Goal: Task Accomplishment & Management: Manage account settings

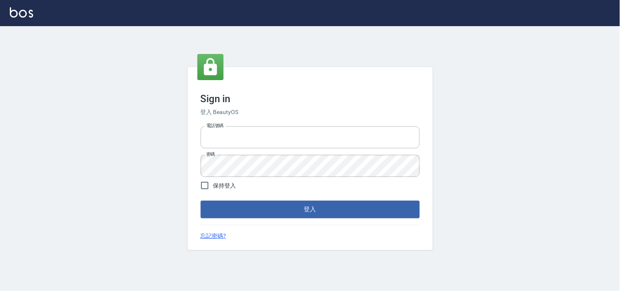
type input "28261007"
click at [340, 219] on div "Sign in 登入 BeautyOS 電話號碼 28261007 電話號碼 密碼 密碼 保持登入 登入 忘記密碼?" at bounding box center [310, 158] width 245 height 183
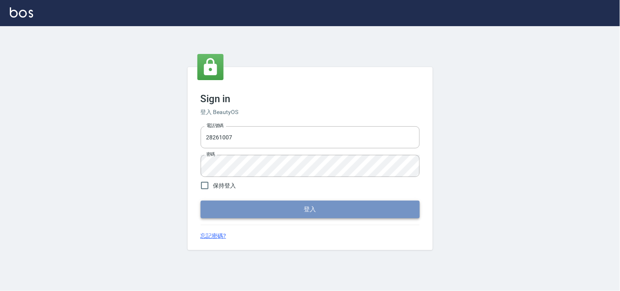
click at [330, 211] on button "登入" at bounding box center [310, 209] width 219 height 17
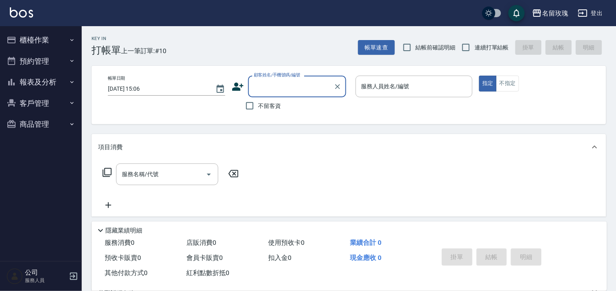
click at [432, 47] on span "結帳前確認明細" at bounding box center [436, 47] width 40 height 9
click at [416, 47] on input "結帳前確認明細" at bounding box center [407, 47] width 17 height 17
checkbox input "true"
click at [461, 49] on input "連續打單結帳" at bounding box center [465, 47] width 17 height 17
checkbox input "true"
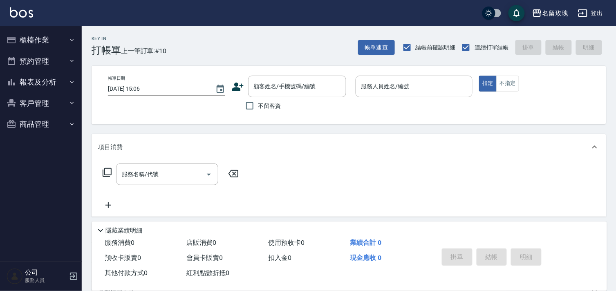
click at [281, 58] on div "Key In 打帳單 上一筆訂單:#10 帳單速查 結帳前確認明細 連續打單結帳 掛單 結帳 明細 帳單日期 2025/09/04 15:06 顧客姓名/手機…" at bounding box center [349, 212] width 534 height 373
click at [587, 15] on icon "button" at bounding box center [582, 12] width 9 height 7
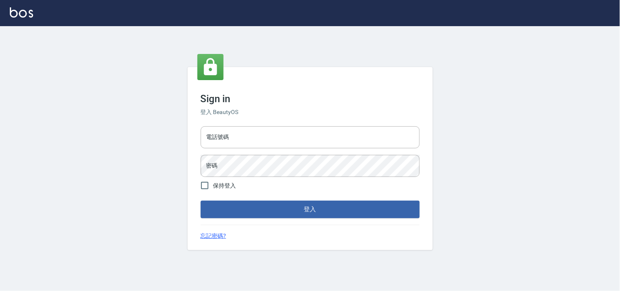
type input "28261007"
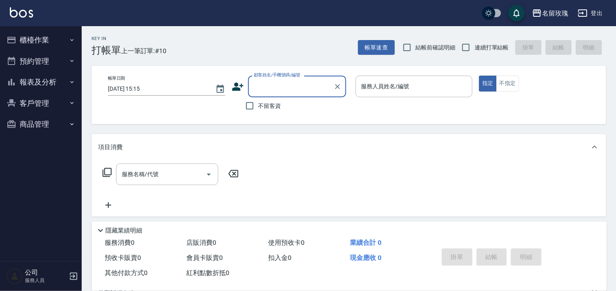
click at [600, 10] on button "登出" at bounding box center [590, 13] width 31 height 15
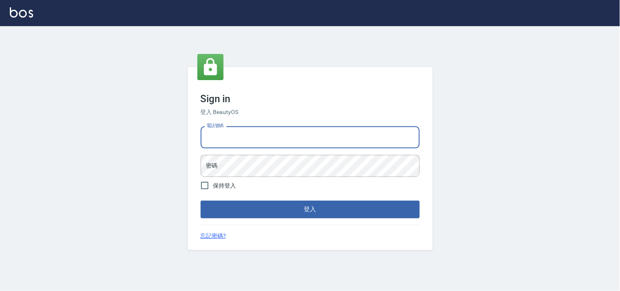
type input "0955582961"
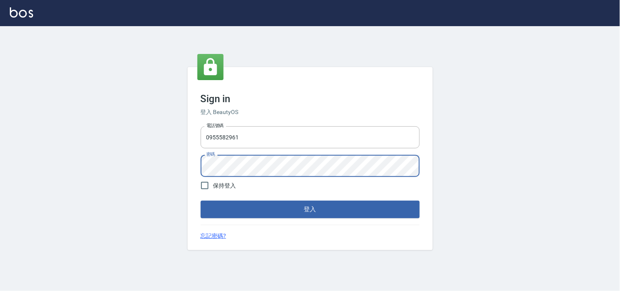
click at [201, 201] on button "登入" at bounding box center [310, 209] width 219 height 17
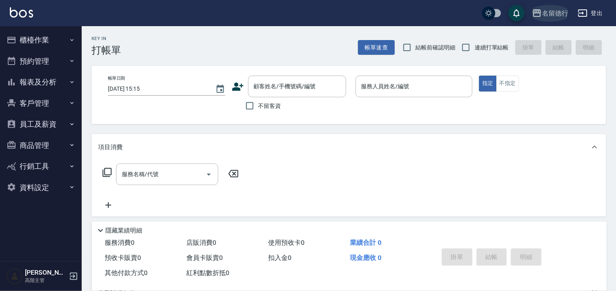
click at [540, 19] on button "名留德行" at bounding box center [550, 13] width 43 height 17
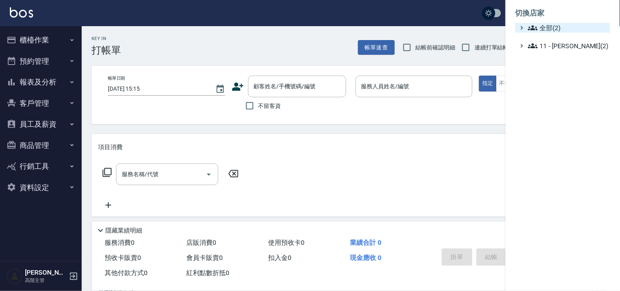
click at [542, 28] on span "全部(2)" at bounding box center [567, 28] width 79 height 10
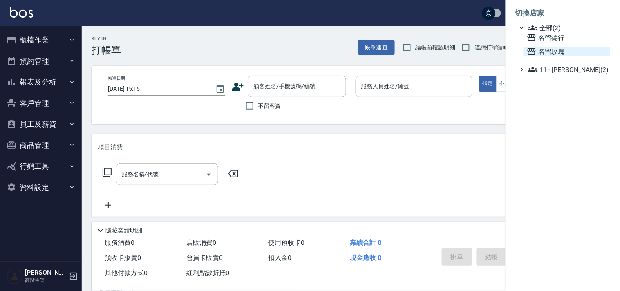
click at [544, 47] on span "名留玫瑰" at bounding box center [567, 52] width 80 height 10
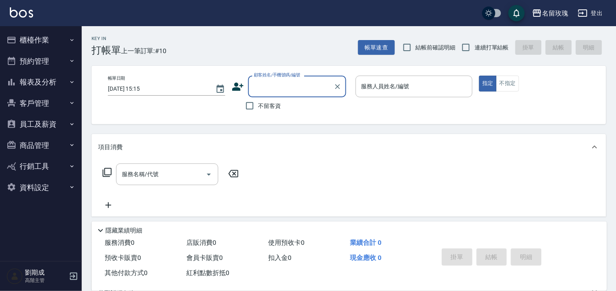
click at [43, 123] on button "員工及薪資" at bounding box center [40, 124] width 75 height 21
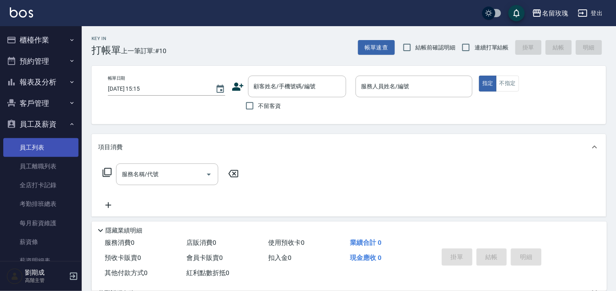
click at [45, 149] on link "員工列表" at bounding box center [40, 147] width 75 height 19
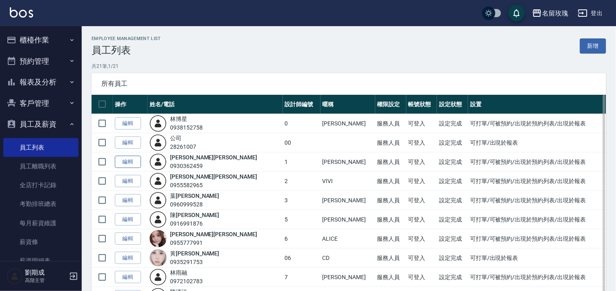
click at [122, 159] on link "編輯" at bounding box center [128, 162] width 26 height 13
click at [125, 178] on link "編輯" at bounding box center [128, 181] width 26 height 13
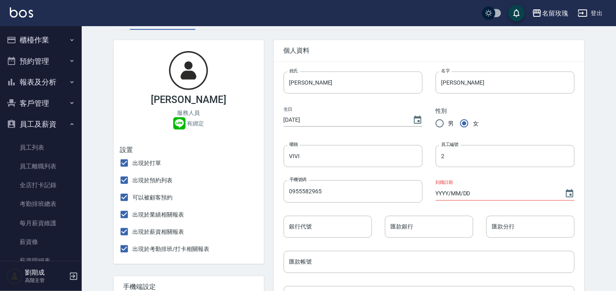
scroll to position [45, 0]
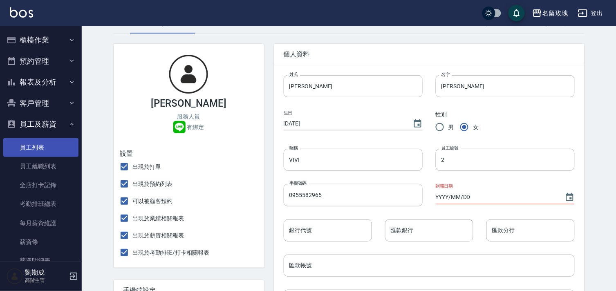
click at [38, 155] on link "員工列表" at bounding box center [40, 147] width 75 height 19
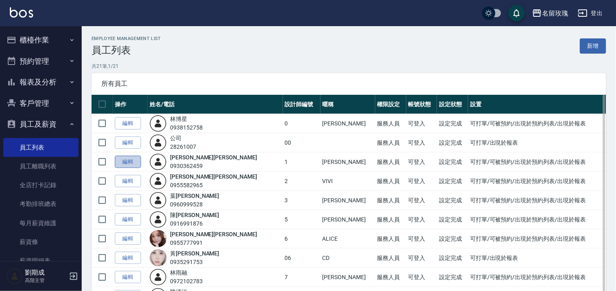
click at [121, 163] on link "編輯" at bounding box center [128, 162] width 26 height 13
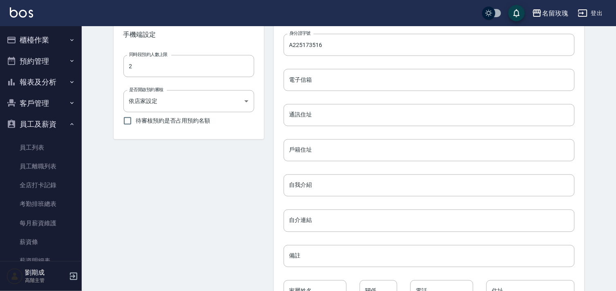
scroll to position [318, 0]
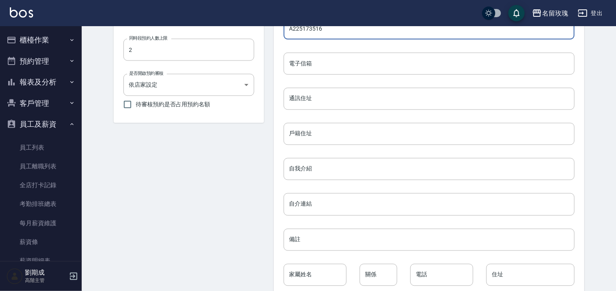
drag, startPoint x: 329, startPoint y: 32, endPoint x: 262, endPoint y: 29, distance: 67.1
click at [262, 29] on div "李美娟 服務人員 有綁定 設置 出現於打單 出現於預約列表 可以被顧客預約 出現於業績相關報表 出現於薪資相關報表 出現於考勤排班/打卡相關報表 手機端設定…" at bounding box center [344, 43] width 481 height 562
drag, startPoint x: 582, startPoint y: 13, endPoint x: 597, endPoint y: 12, distance: 14.8
click at [597, 12] on button "登出" at bounding box center [590, 13] width 31 height 15
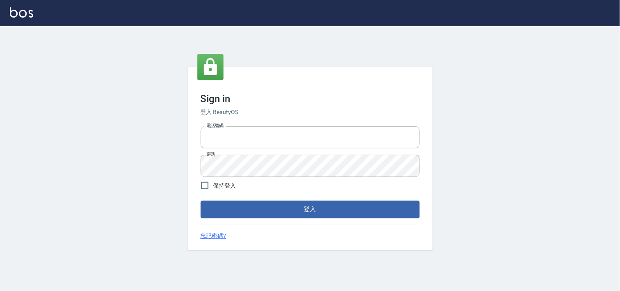
type input "28362778"
click at [218, 183] on span "保持登入" at bounding box center [224, 185] width 23 height 9
click at [213, 183] on input "保持登入" at bounding box center [204, 185] width 17 height 17
checkbox input "true"
click at [341, 211] on button "登入" at bounding box center [310, 209] width 219 height 17
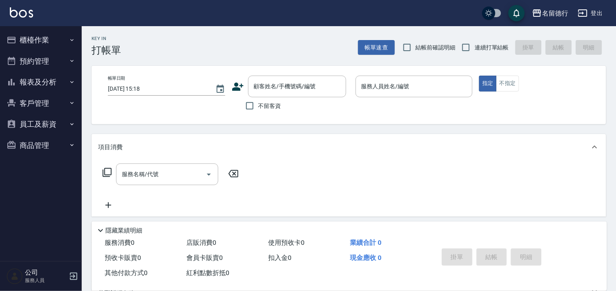
click at [437, 51] on span "結帳前確認明細" at bounding box center [436, 47] width 40 height 9
click at [416, 51] on input "結帳前確認明細" at bounding box center [407, 47] width 17 height 17
checkbox input "true"
click at [475, 49] on span "連續打單結帳" at bounding box center [492, 47] width 34 height 9
click at [475, 49] on input "連續打單結帳" at bounding box center [465, 47] width 17 height 17
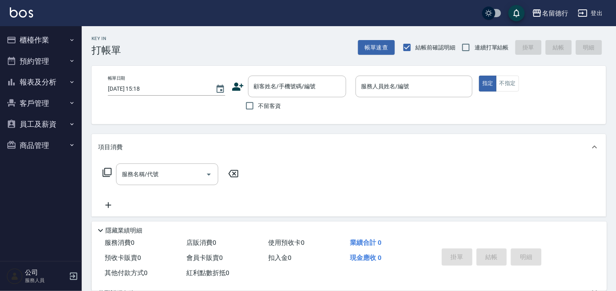
checkbox input "true"
click at [270, 102] on span "不留客資" at bounding box center [269, 106] width 23 height 9
click at [258, 101] on input "不留客資" at bounding box center [249, 105] width 17 height 17
checkbox input "true"
click at [232, 19] on div "名[PERSON_NAME]出" at bounding box center [308, 13] width 616 height 26
